Goal: Use online tool/utility: Utilize a website feature to perform a specific function

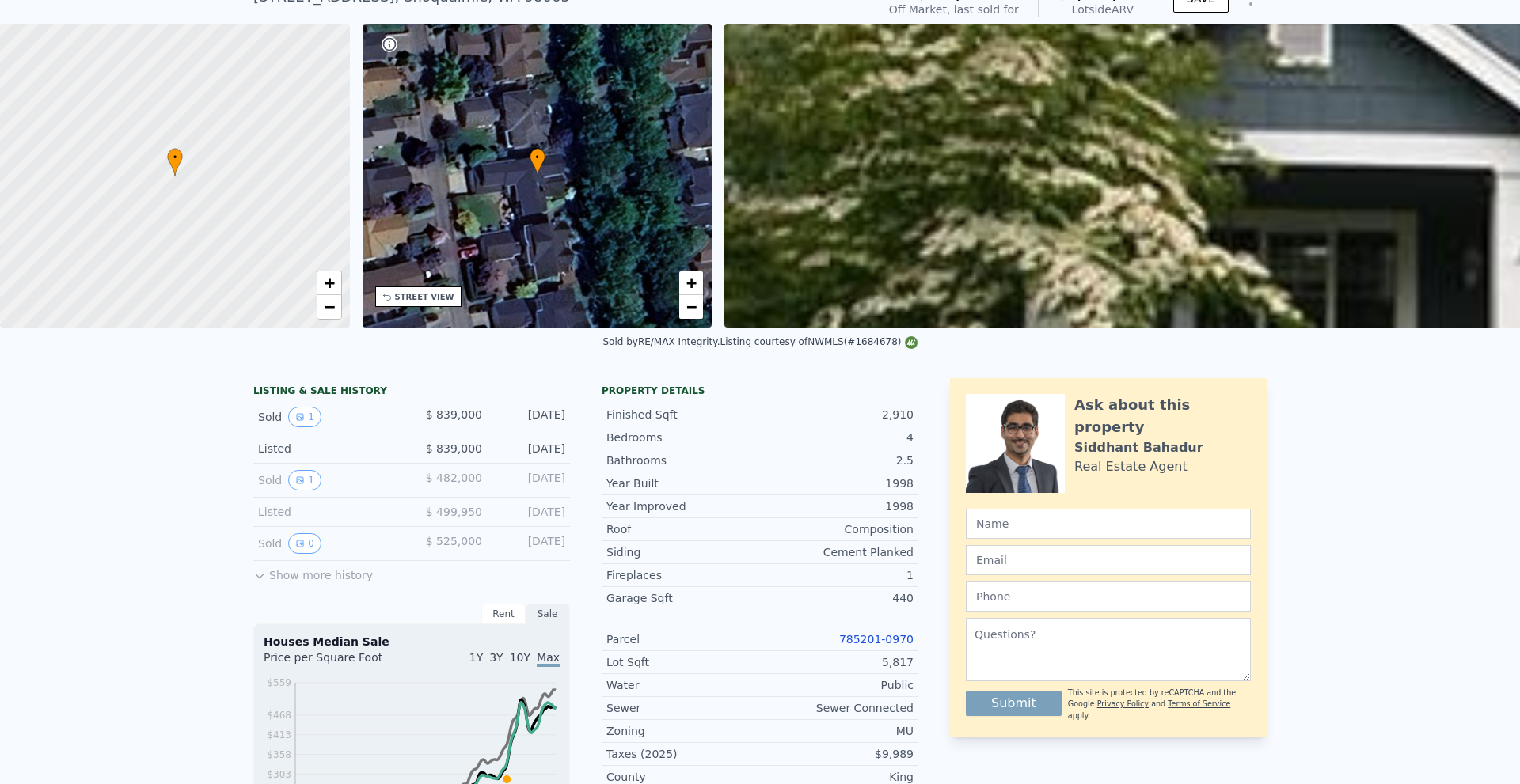
scroll to position [5, 0]
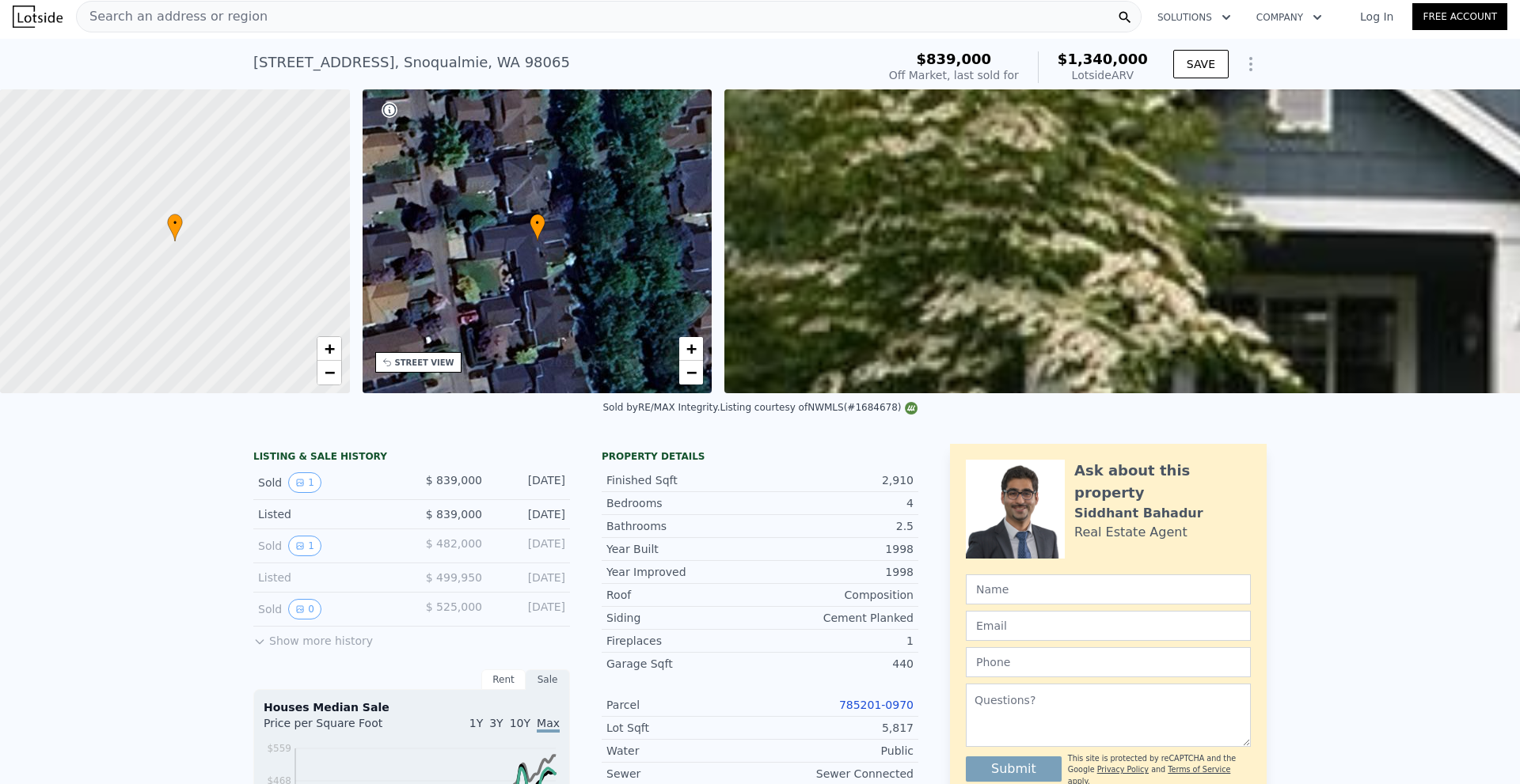
click at [661, 20] on div "Search an address or region" at bounding box center [608, 17] width 1065 height 31
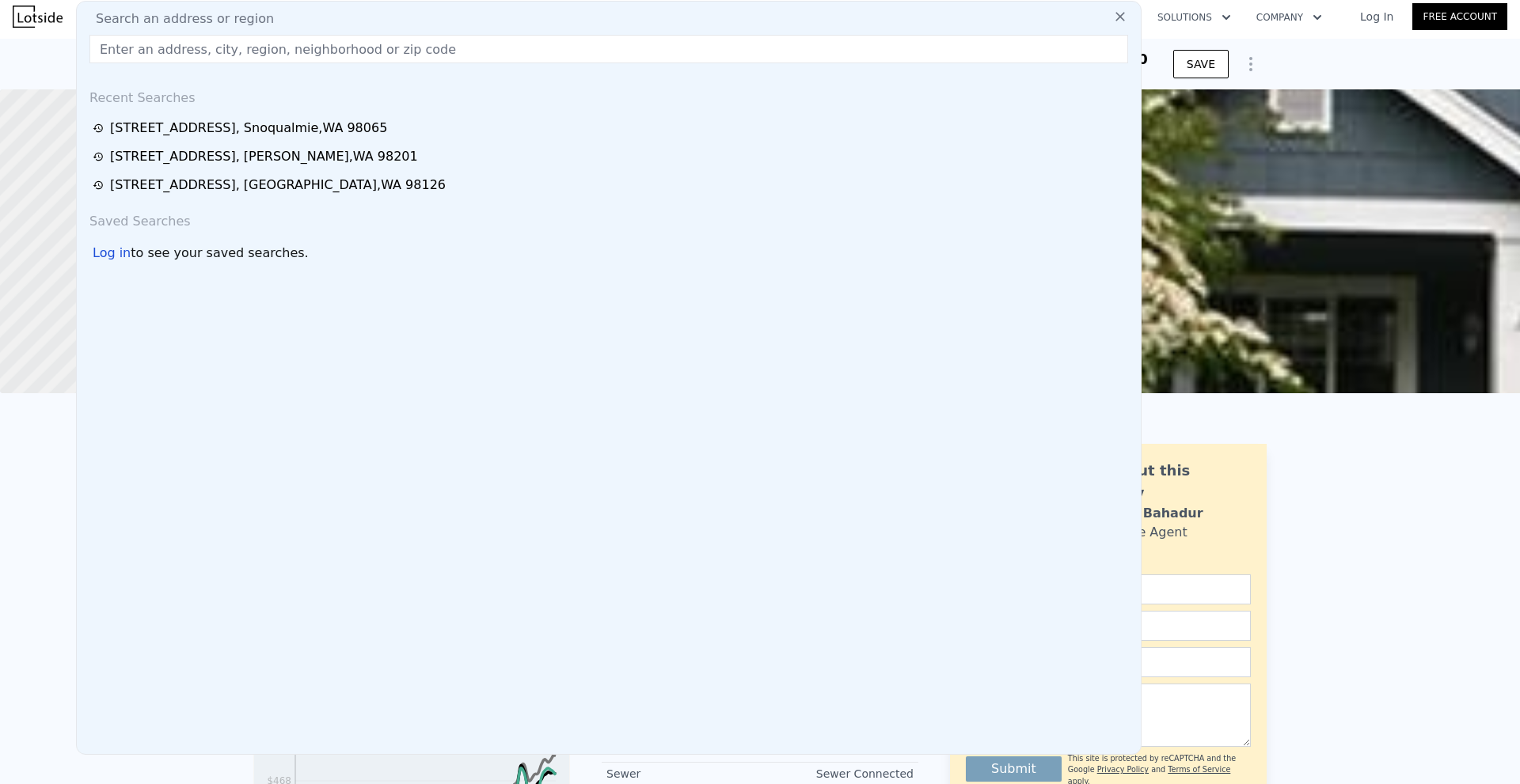
click at [659, 50] on input "text" at bounding box center [608, 49] width 1039 height 29
type input "[PERSON_NAME]"
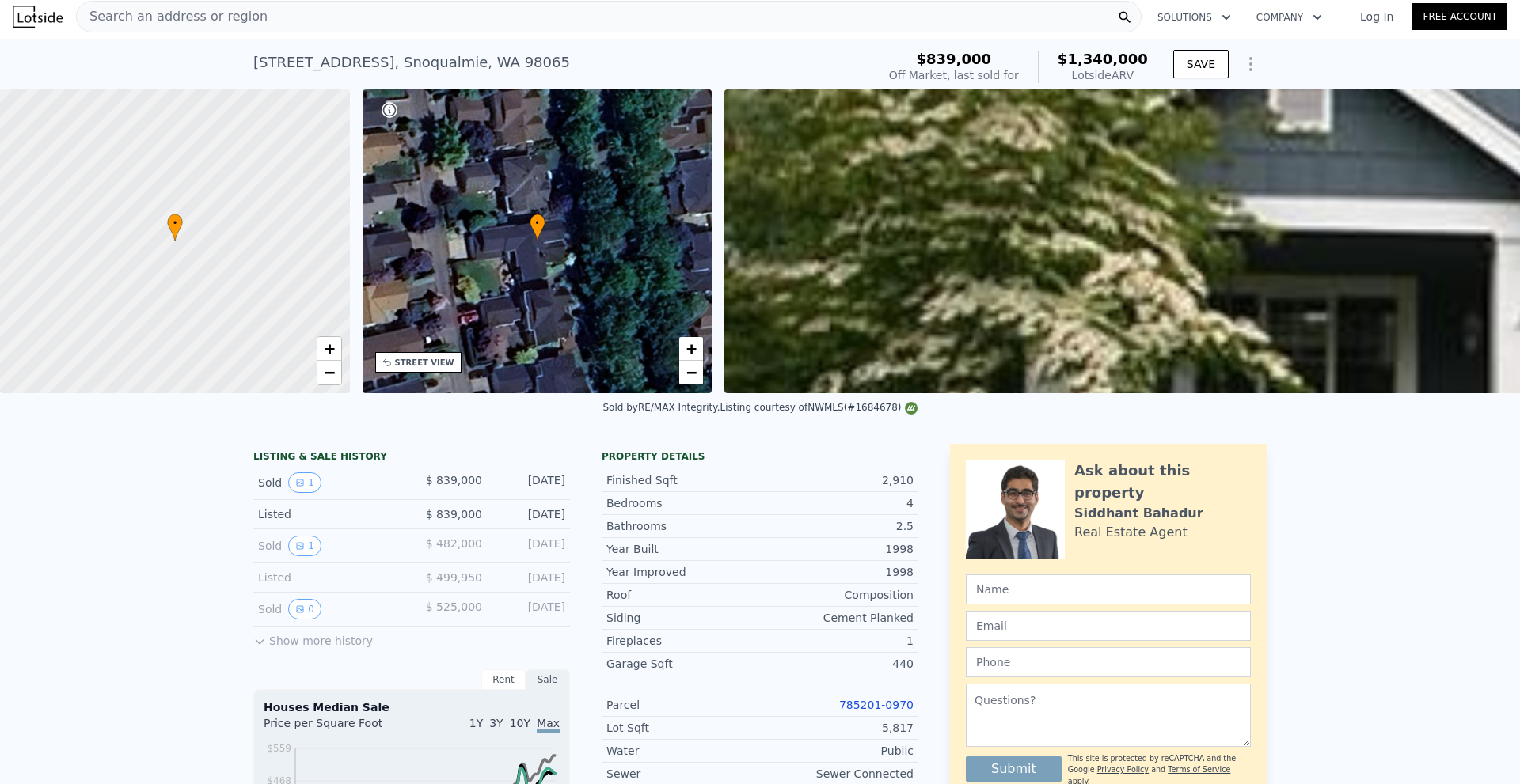
click at [47, 55] on div "[STREET_ADDRESS] Sold [DATE] for $839k (~ARV $1.340m ) $839,000 Off Market, las…" at bounding box center [760, 64] width 1520 height 51
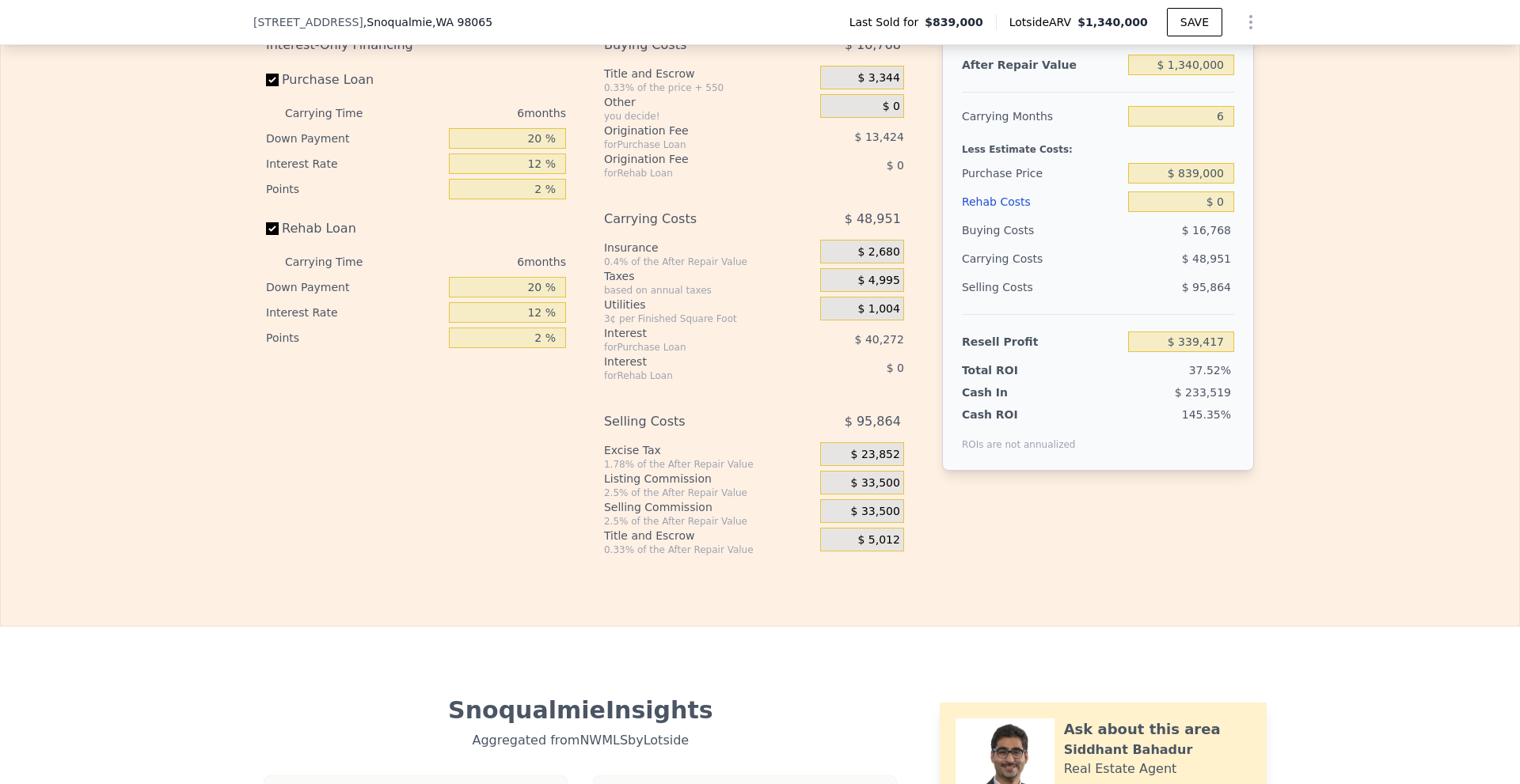
scroll to position [2531, 0]
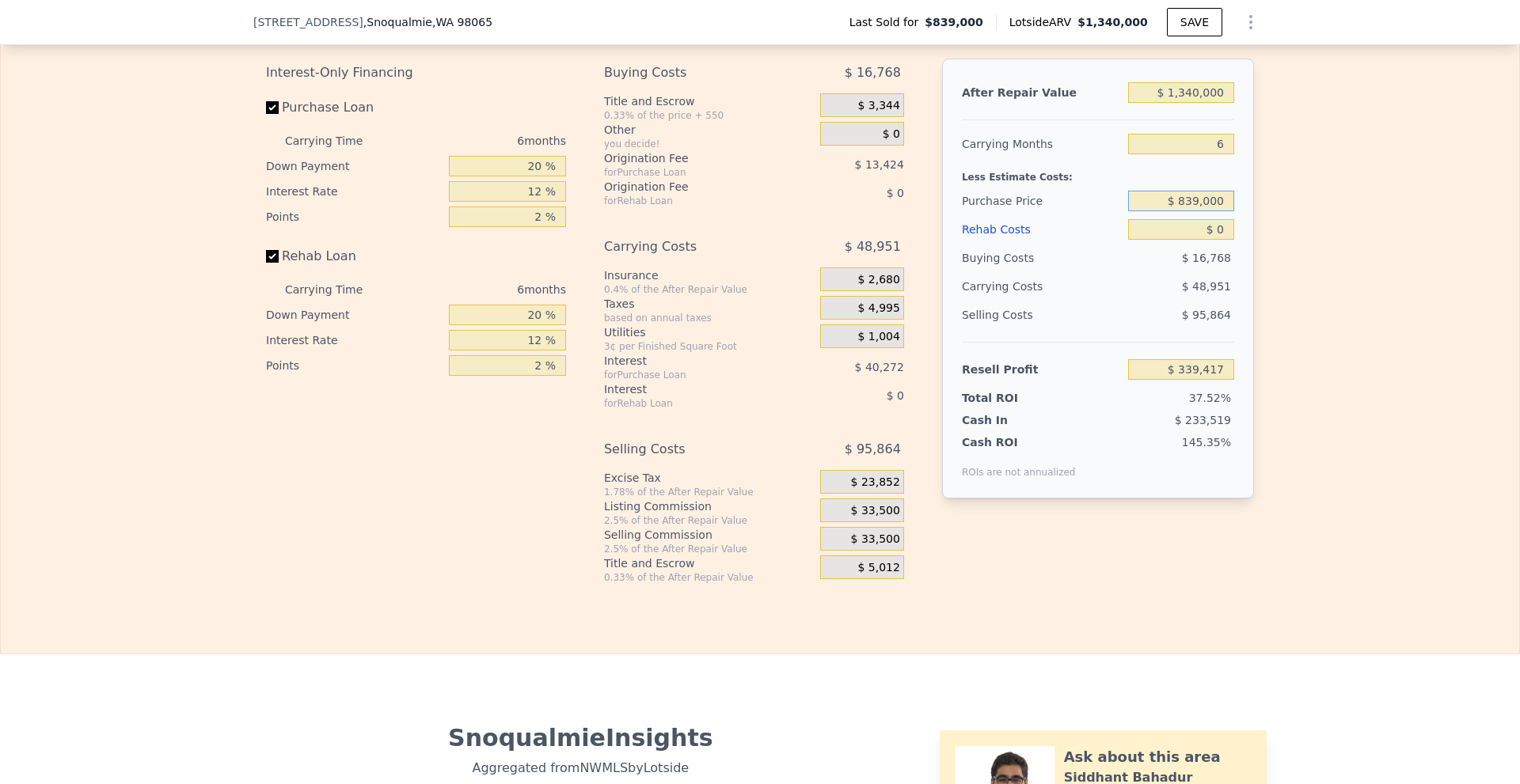
drag, startPoint x: 1181, startPoint y: 223, endPoint x: 1245, endPoint y: 223, distance: 64.0
click at [1245, 223] on div "After Repair Value $ 1,340,000 Carrying Months 6 Less Estimate Costs: Purchase …" at bounding box center [1097, 279] width 312 height 440
type input "$ 150,000"
type input "$ 1,074,807"
click at [1242, 167] on div "After Repair Value $ 1,340,000 Carrying Months 6 Less Estimate Costs: Purchase …" at bounding box center [1097, 279] width 312 height 440
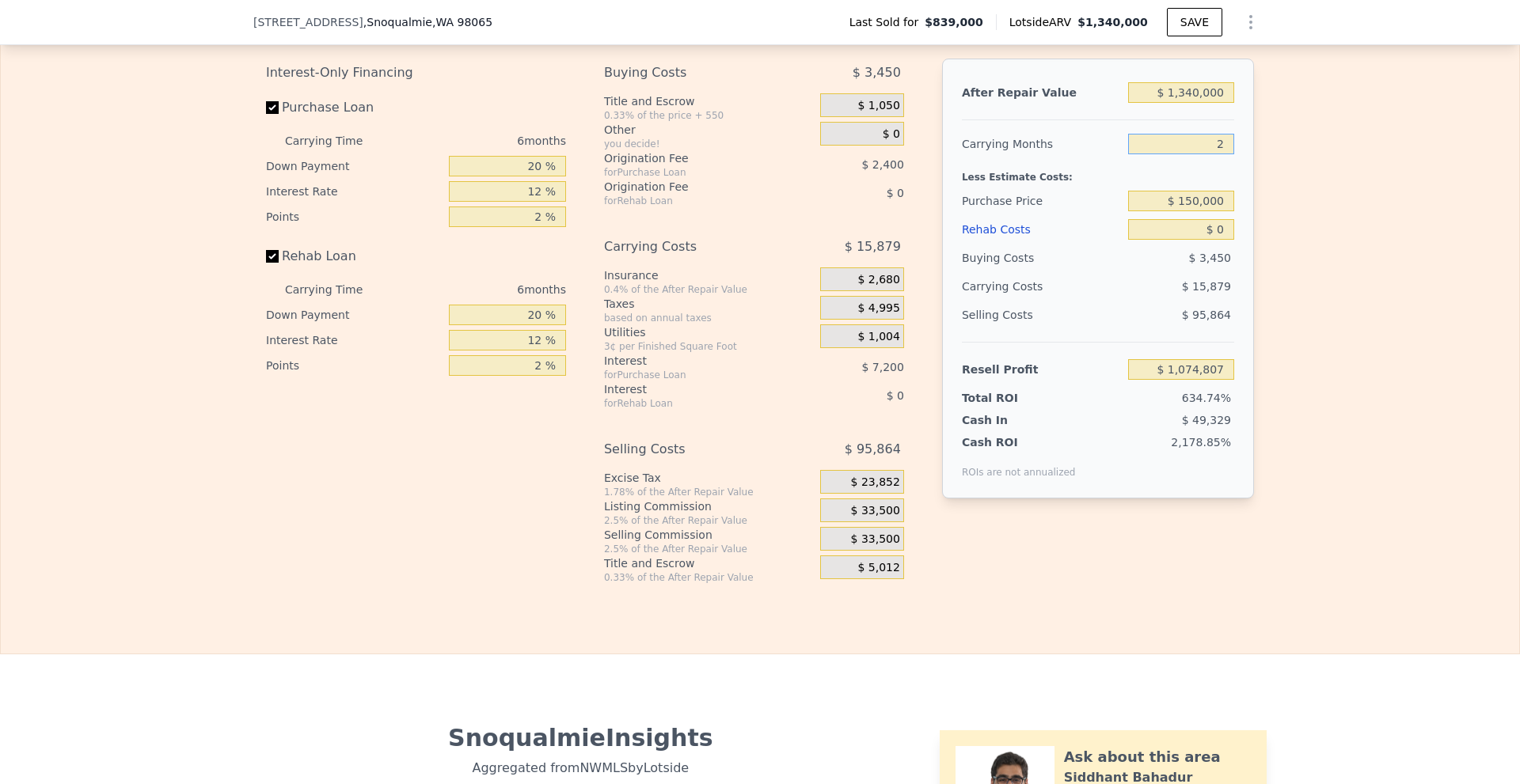
type input "24"
type input "$ 1,027,173"
type input "24"
drag, startPoint x: 1171, startPoint y: 114, endPoint x: 1302, endPoint y: 115, distance: 131.0
click at [1300, 115] on div "Edit the assumptions in yellow boxes. Input profit to calculate an offer price.…" at bounding box center [760, 290] width 1518 height 588
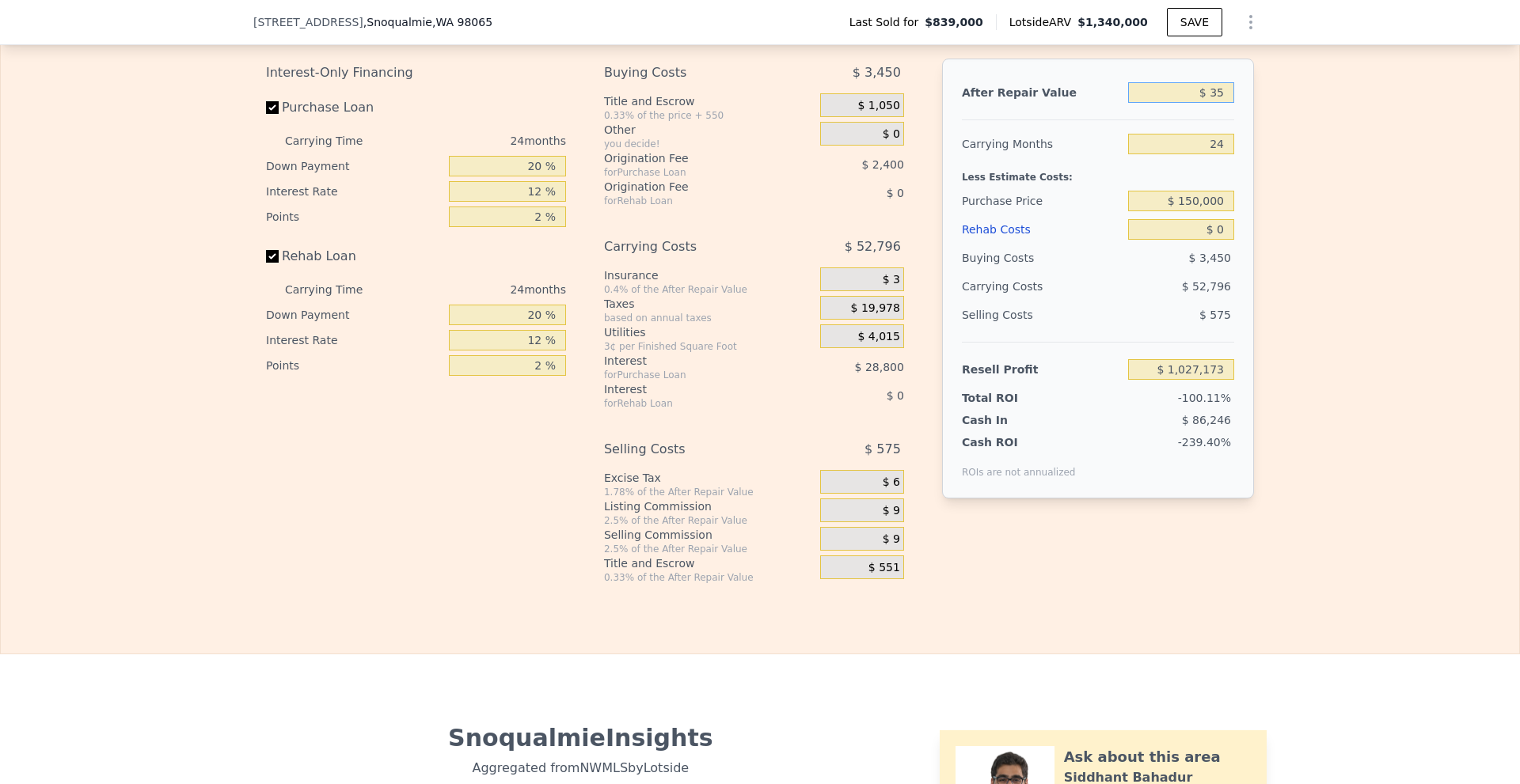
type input "$ 350"
type input "-$ 206,790"
type input "$ 350,000"
type input "$ 115,511"
type input "$ 3,500,000"
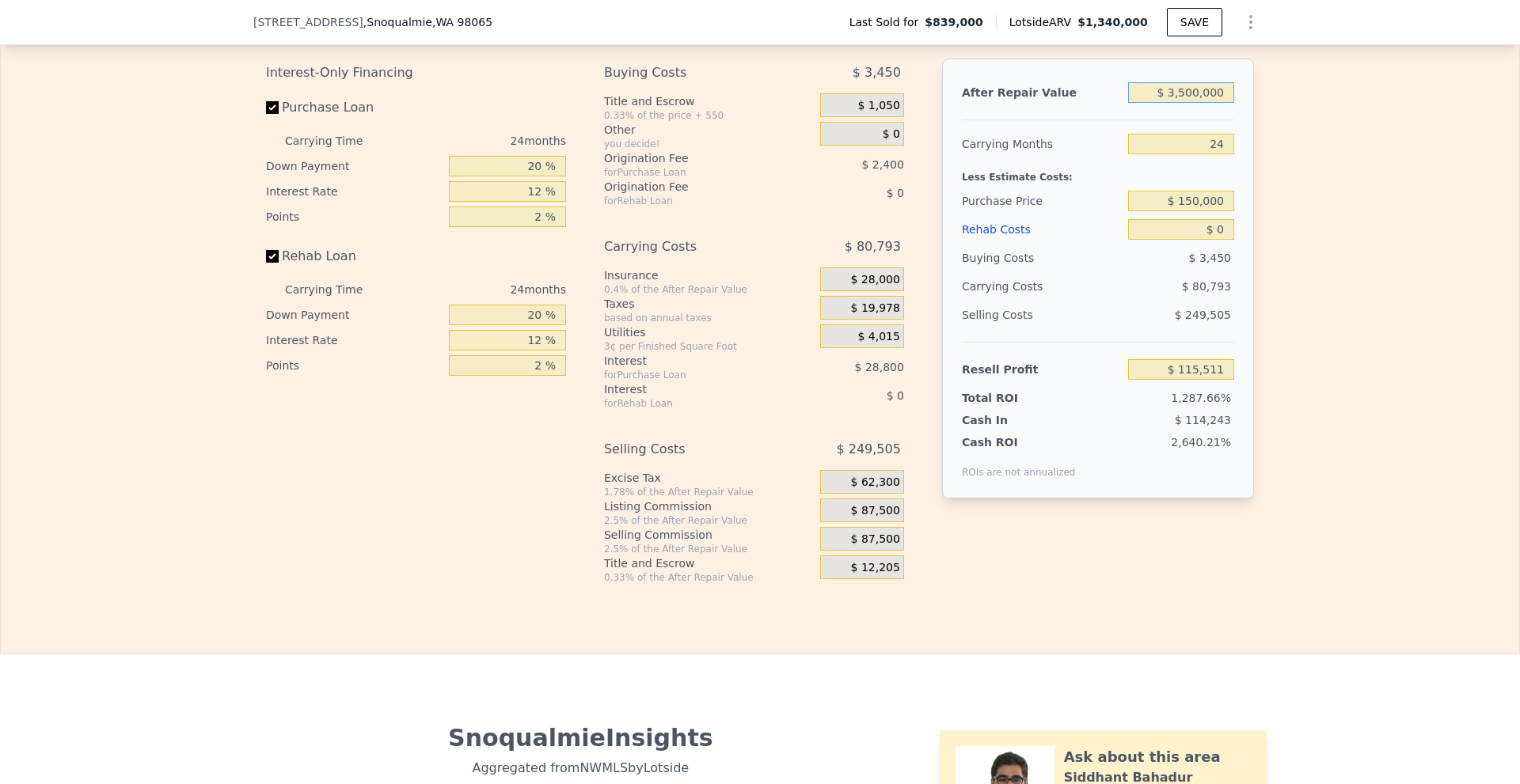
type input "$ 3,016,252"
type input "$ 3,500,000"
click at [1207, 211] on input "$ 150,000" at bounding box center [1180, 201] width 106 height 21
type input "$ 1,500,000"
click at [1308, 231] on div "Edit the assumptions in yellow boxes. Input profit to calculate an offer price.…" at bounding box center [760, 290] width 1518 height 588
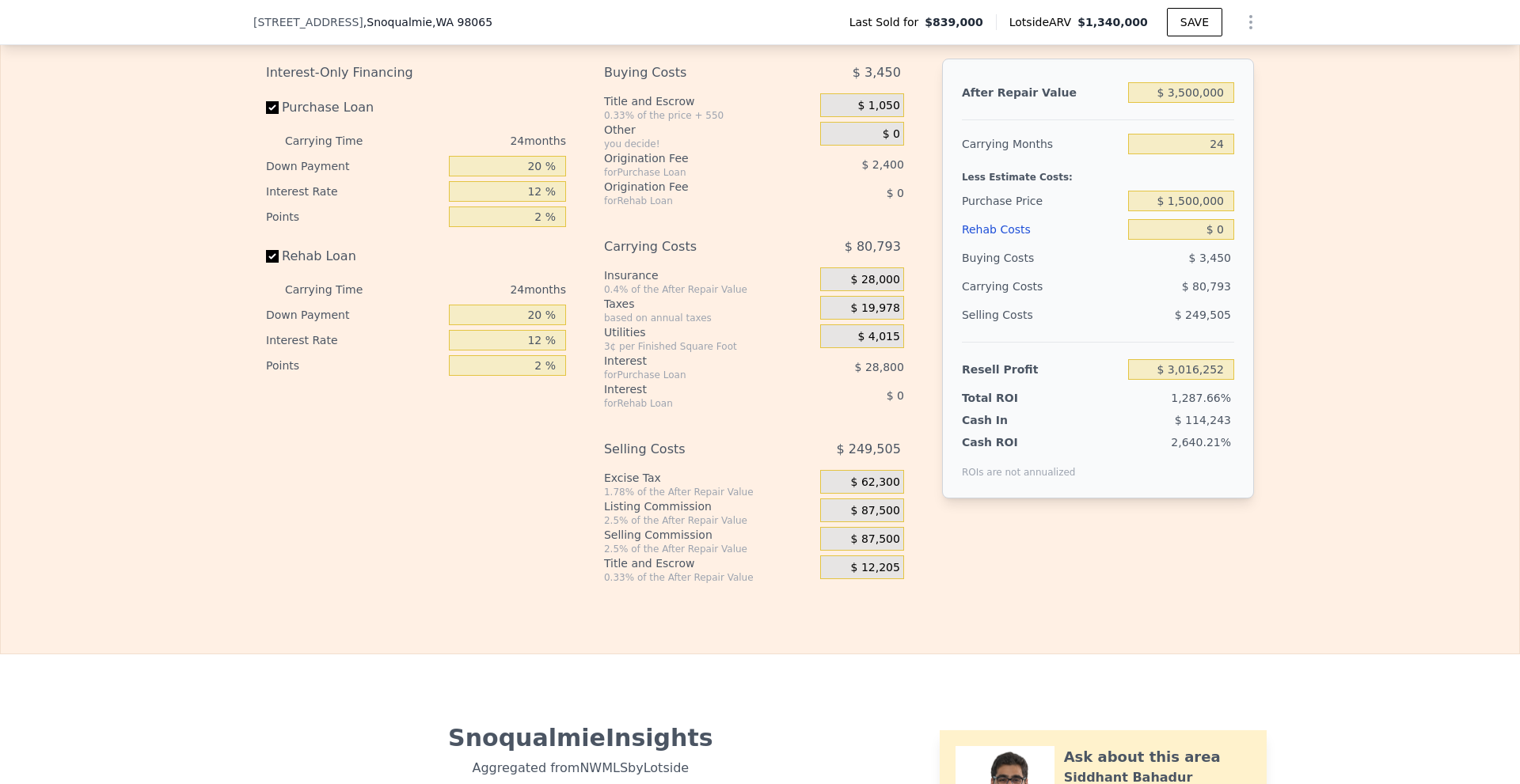
type input "$ 1,380,957"
drag, startPoint x: 1213, startPoint y: 249, endPoint x: 1223, endPoint y: 249, distance: 10.0
click at [1223, 240] on input "$ 0" at bounding box center [1180, 230] width 106 height 21
type input "$ 600,000"
type input "$ 656,157"
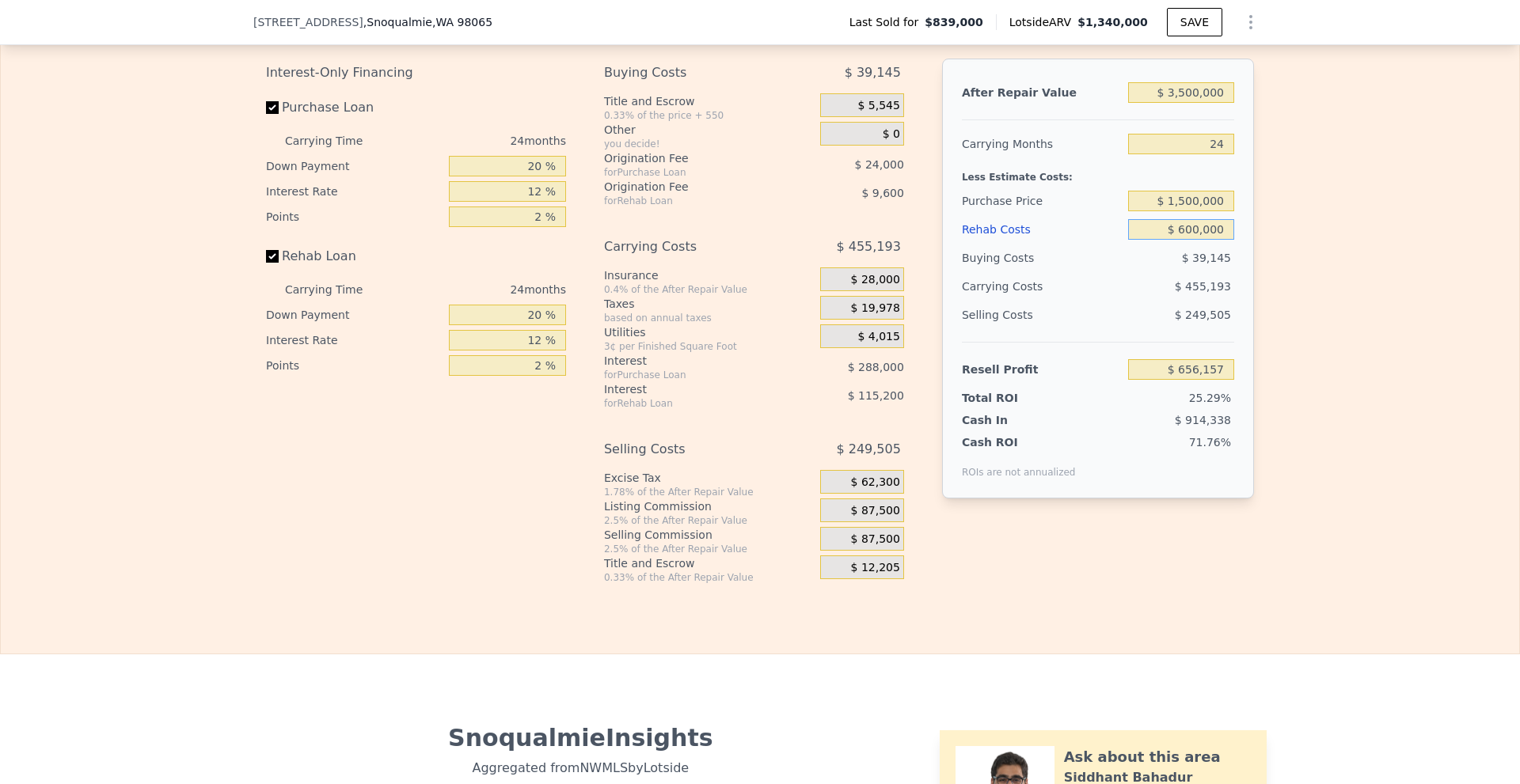
type input "$ 600,000"
click at [1364, 234] on div "Edit the assumptions in yellow boxes. Input profit to calculate an offer price.…" at bounding box center [760, 290] width 1518 height 588
